Goal: Book appointment/travel/reservation

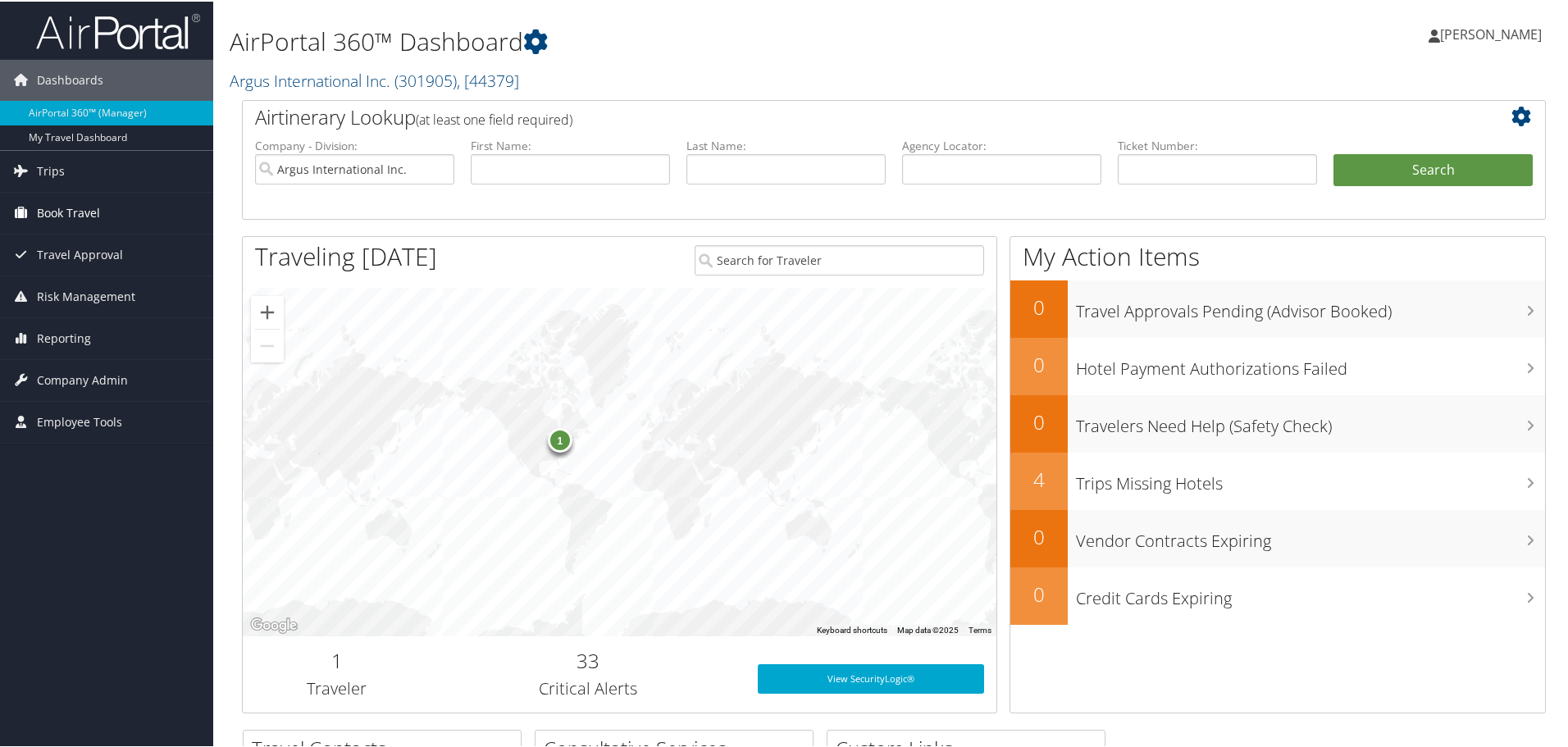
click at [72, 210] on span "Book Travel" at bounding box center [68, 211] width 63 height 41
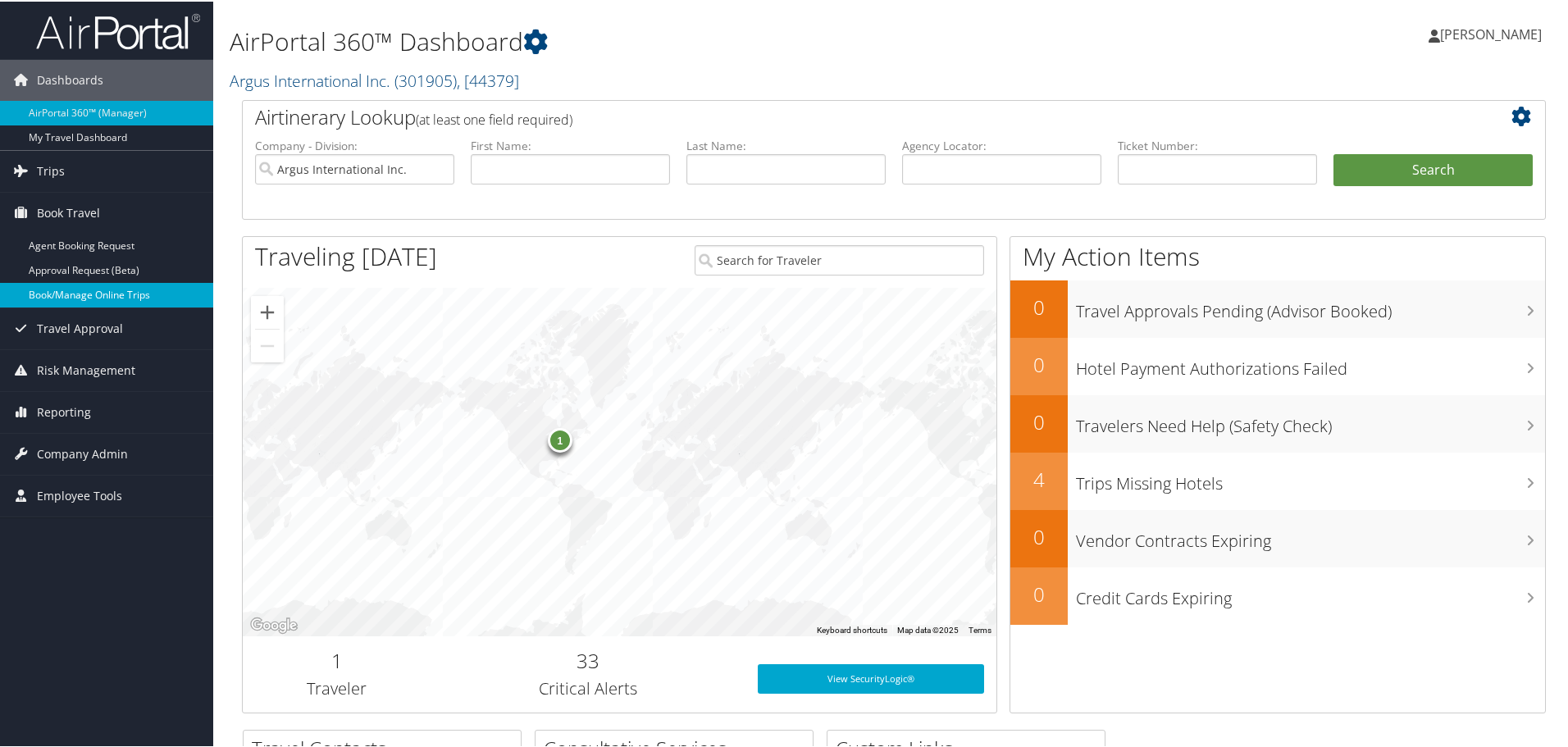
click at [65, 294] on link "Book/Manage Online Trips" at bounding box center [107, 293] width 213 height 25
